Goal: Information Seeking & Learning: Learn about a topic

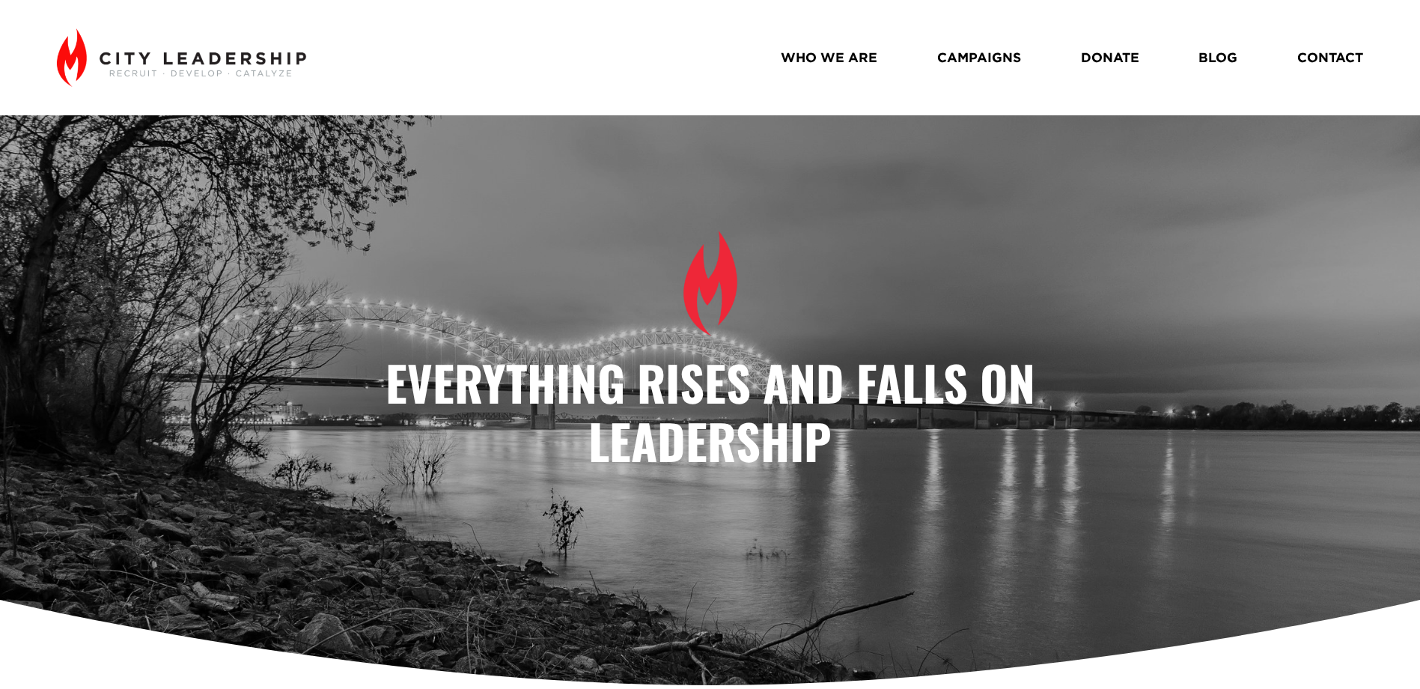
click at [837, 57] on link "WHO WE ARE" at bounding box center [829, 57] width 97 height 26
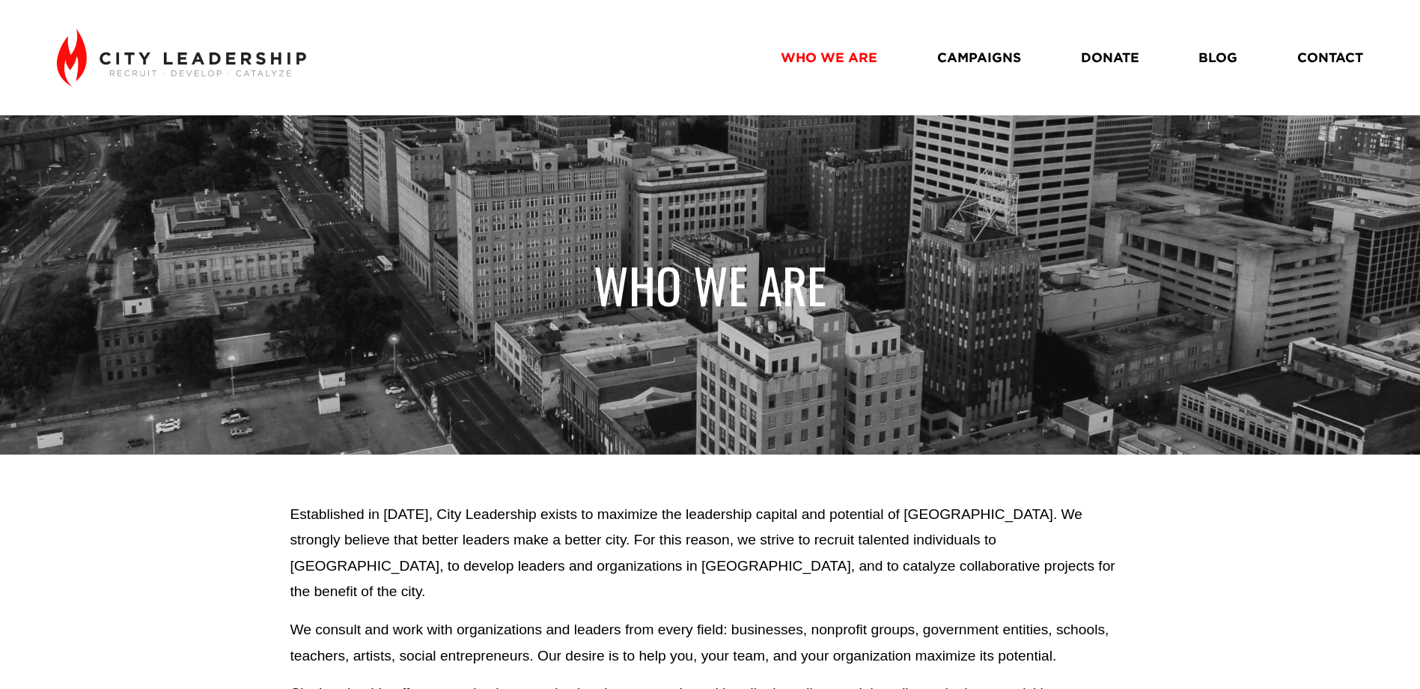
click at [985, 52] on link "CAMPAIGNS" at bounding box center [979, 57] width 84 height 26
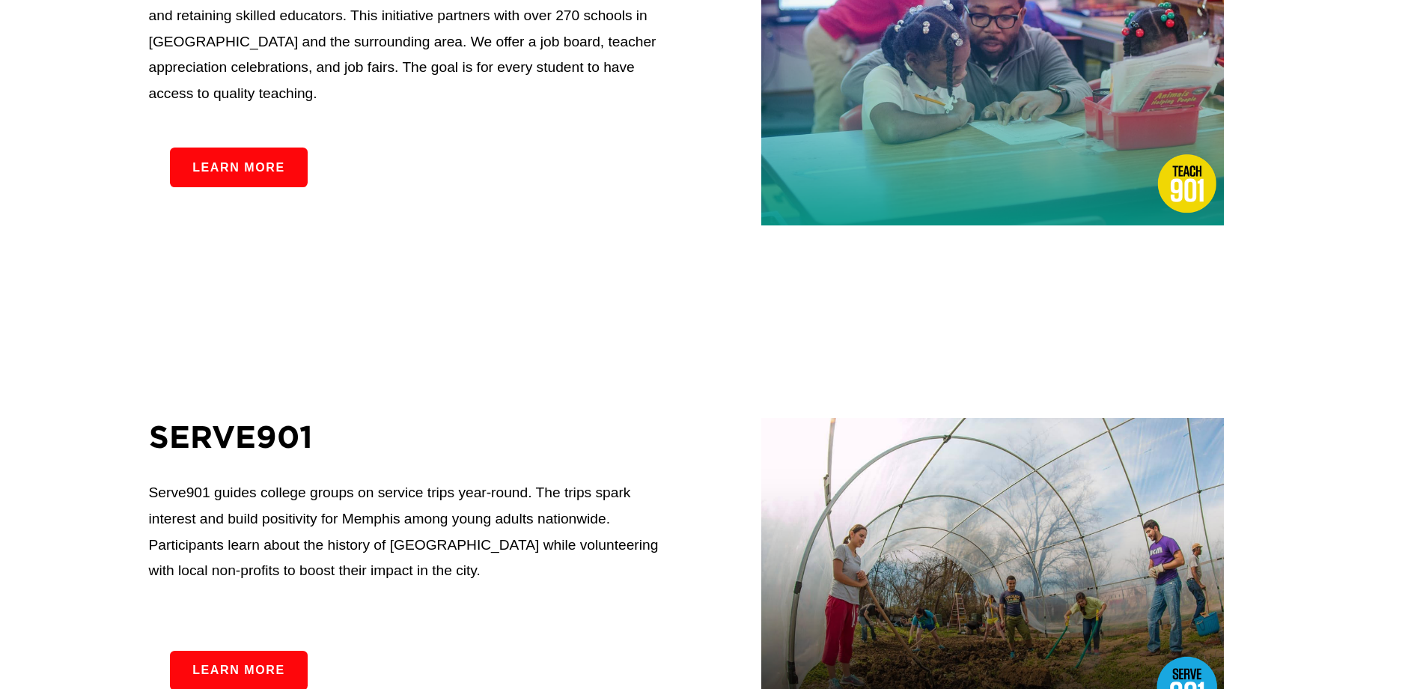
scroll to position [2097, 0]
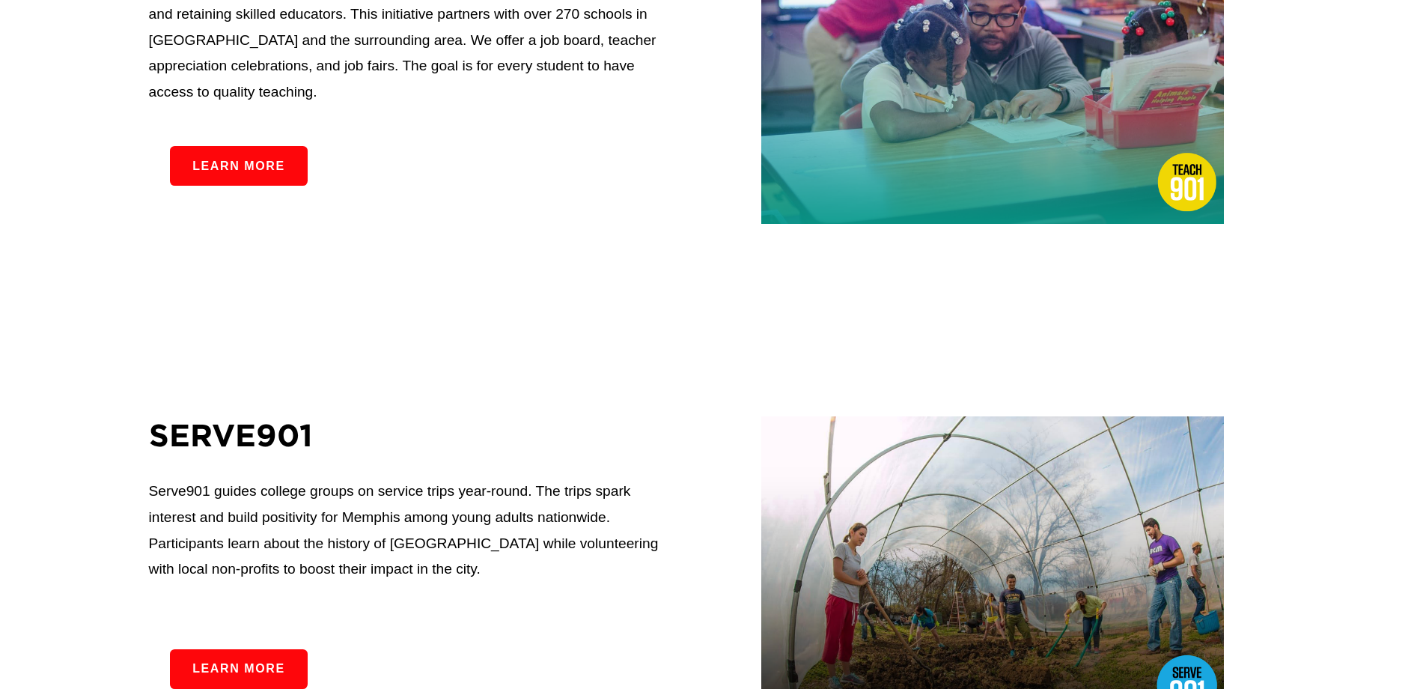
click at [258, 168] on link "Learn more" at bounding box center [239, 166] width 138 height 40
